Goal: Transaction & Acquisition: Purchase product/service

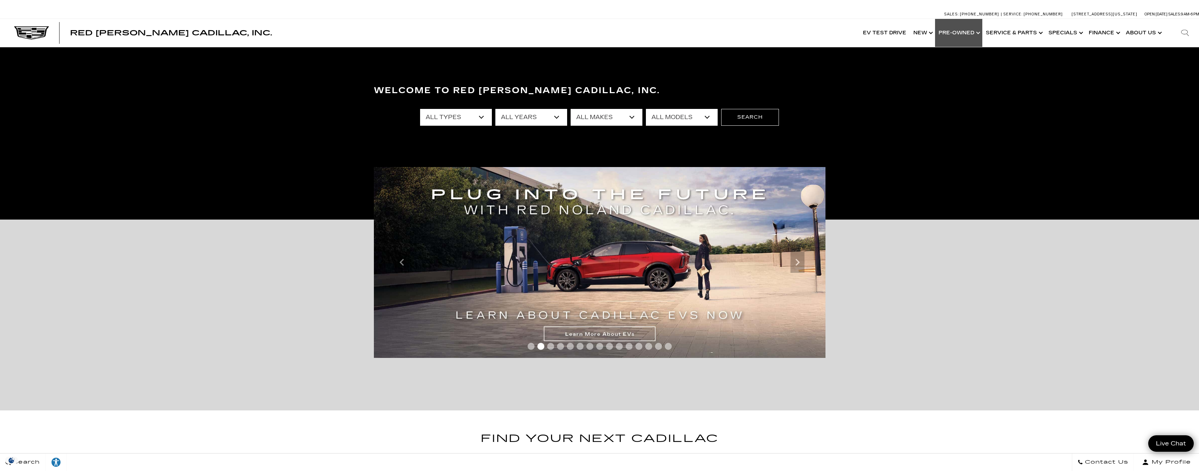
click at [975, 31] on link "Show Pre-Owned" at bounding box center [958, 33] width 47 height 28
click at [967, 32] on link "Show Pre-Owned" at bounding box center [958, 33] width 47 height 28
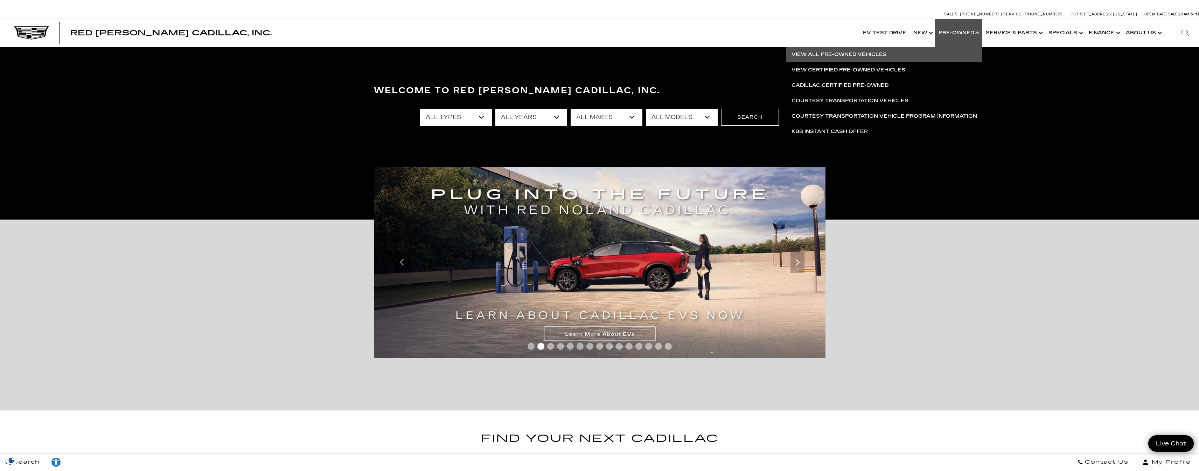
click at [838, 55] on link "View All Pre-Owned Vehicles" at bounding box center [884, 54] width 196 height 15
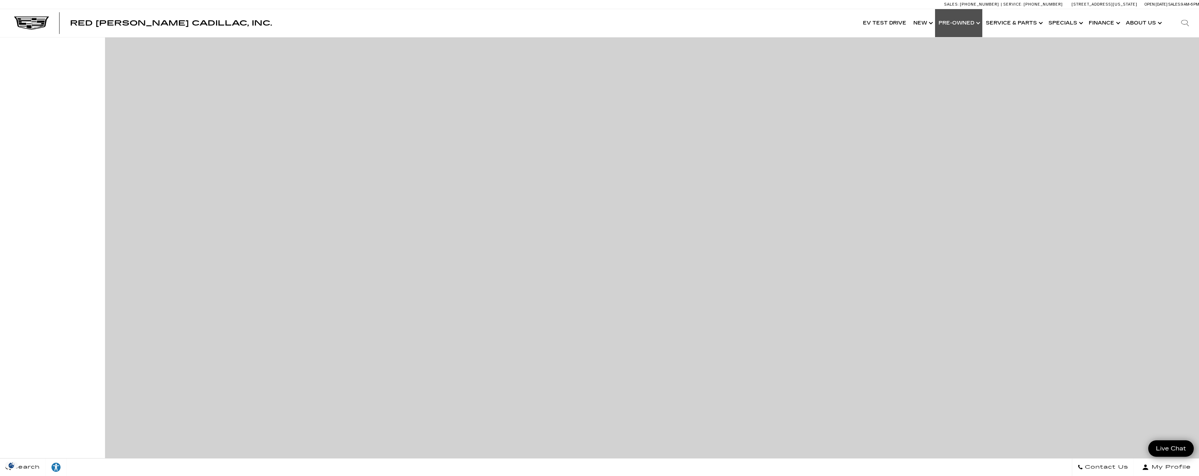
click at [966, 23] on link "Show Pre-Owned" at bounding box center [958, 23] width 47 height 28
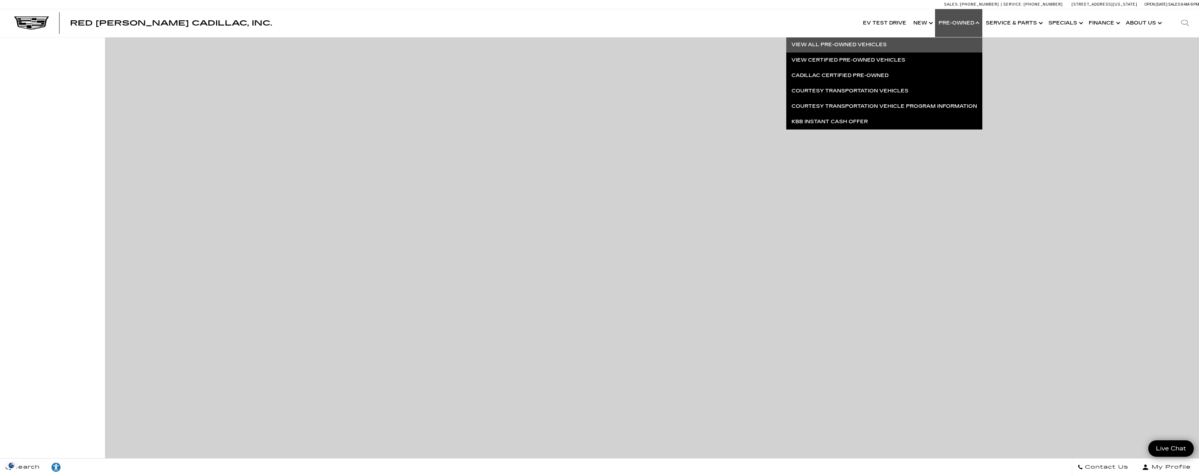
click at [826, 45] on link "View All Pre-Owned Vehicles" at bounding box center [884, 44] width 196 height 15
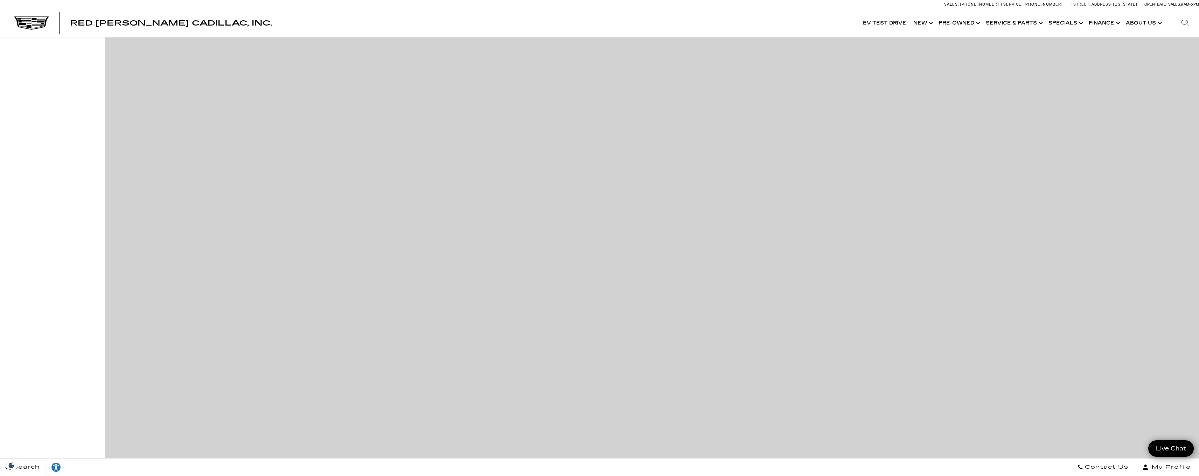
click at [46, 24] on img at bounding box center [31, 22] width 35 height 13
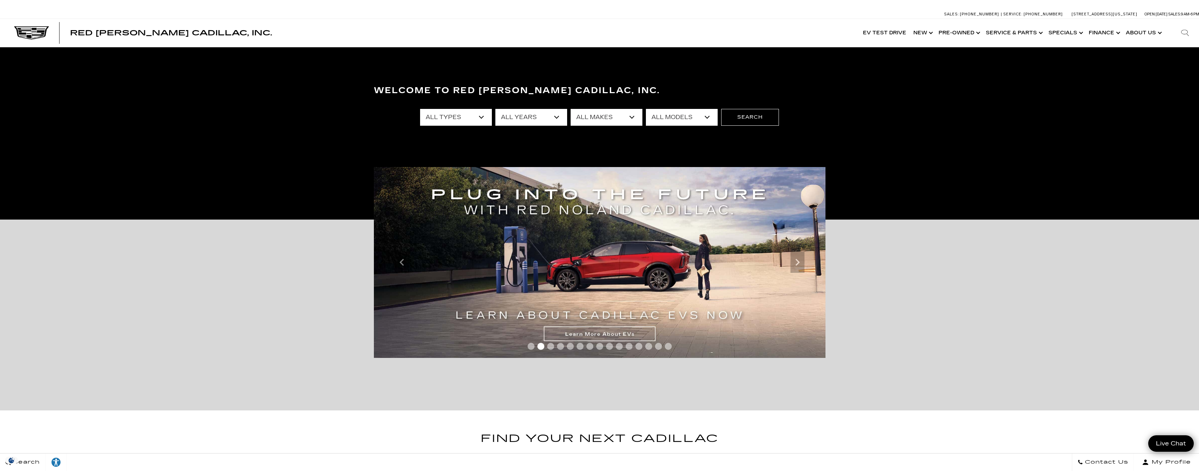
select select "2022"
click at [753, 114] on button "Search" at bounding box center [750, 117] width 58 height 17
